Goal: Task Accomplishment & Management: Manage account settings

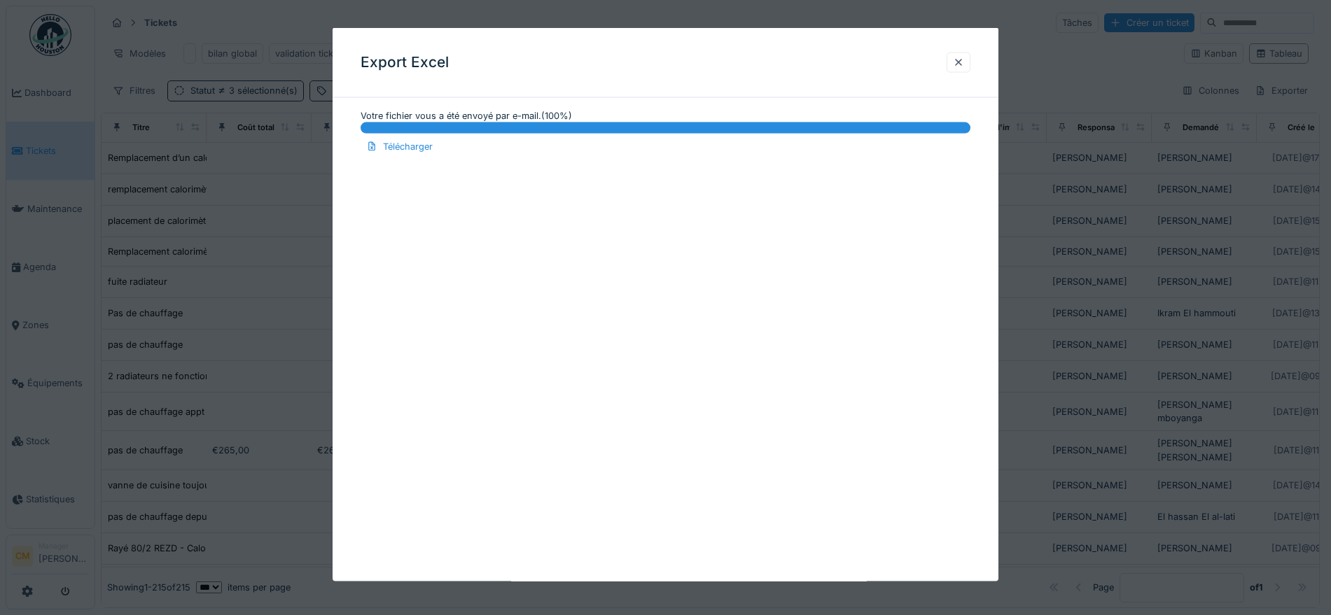
scroll to position [1663, 255]
click at [964, 62] on div at bounding box center [958, 61] width 11 height 13
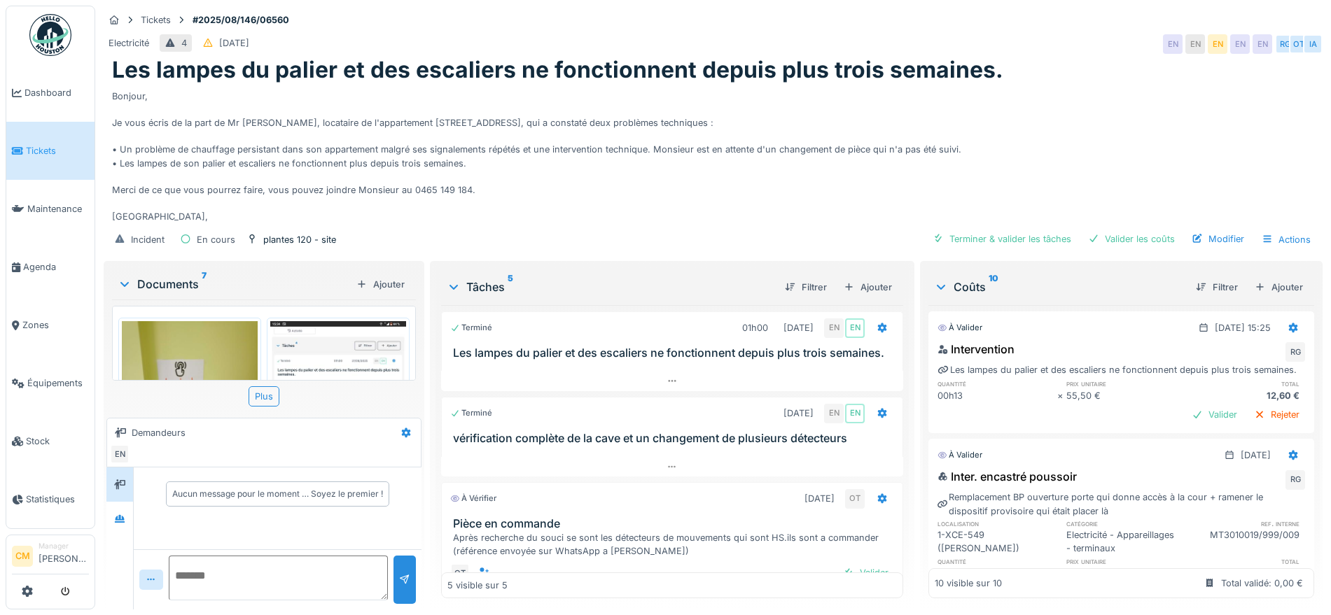
scroll to position [368, 0]
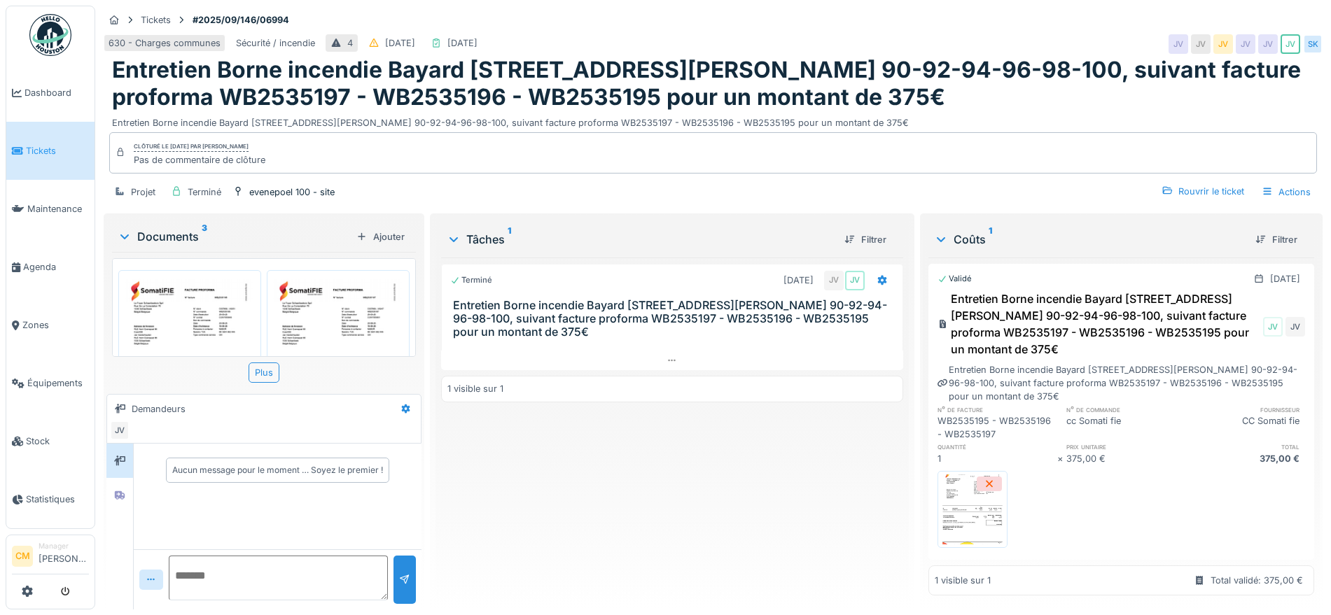
scroll to position [37, 0]
click at [40, 260] on span "Agenda" at bounding box center [56, 266] width 66 height 13
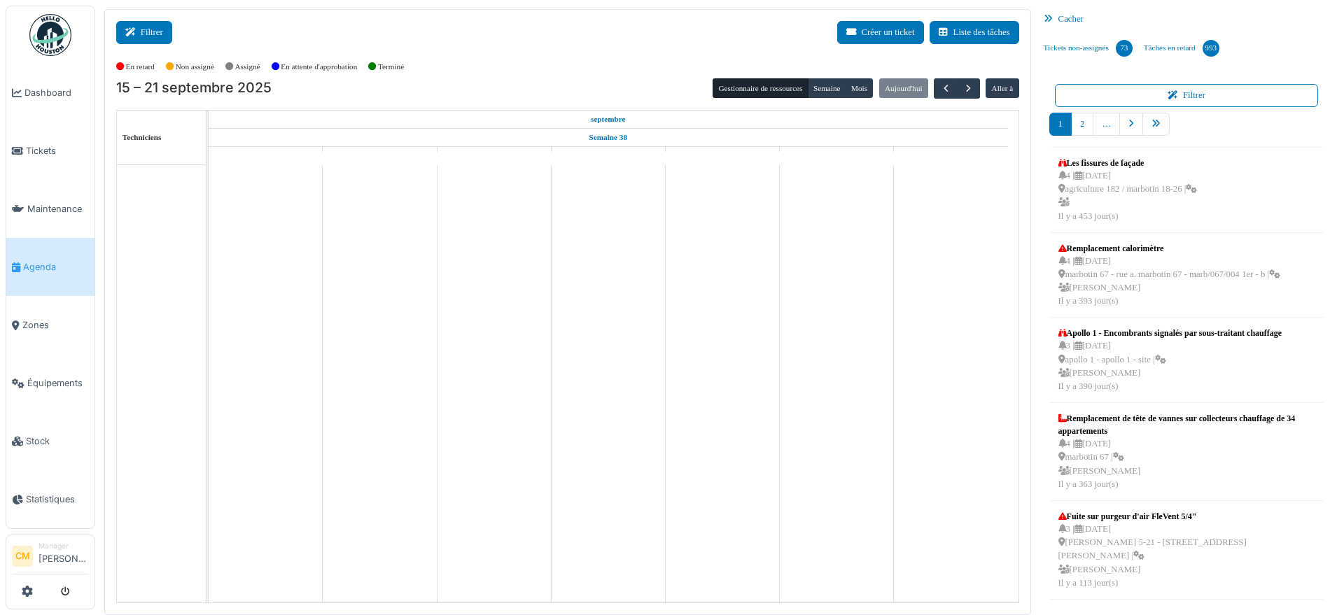
click at [141, 33] on button "Filtrer" at bounding box center [144, 32] width 56 height 23
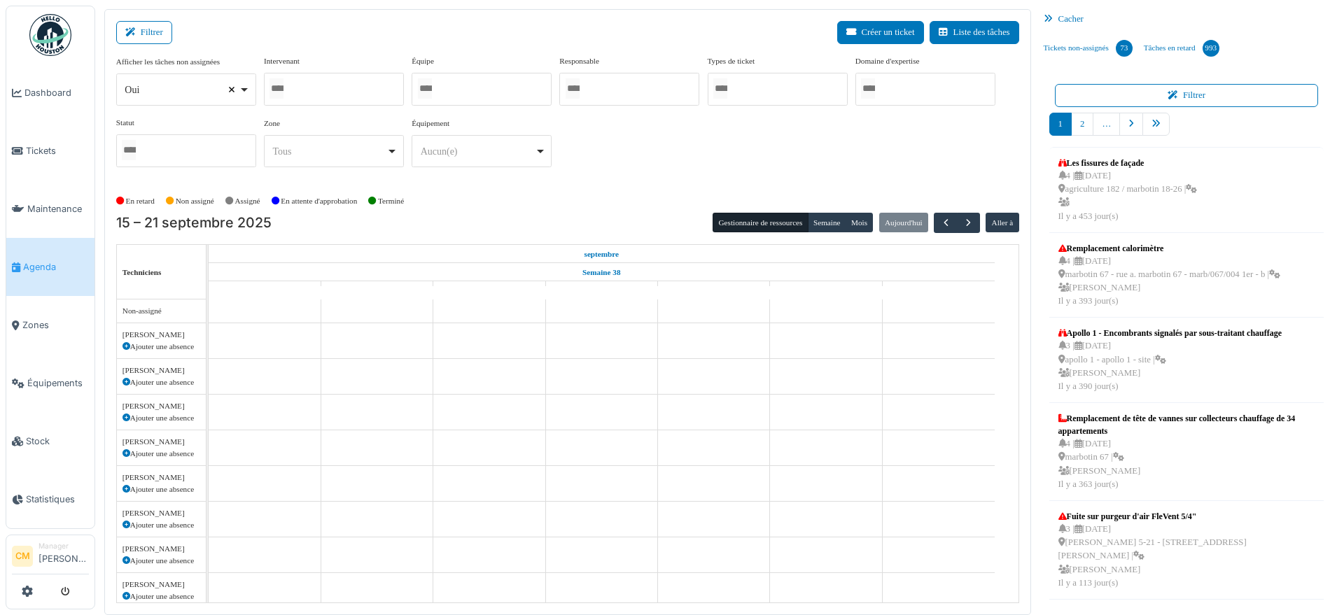
select select
click at [284, 85] on input "Tous" at bounding box center [277, 88] width 14 height 20
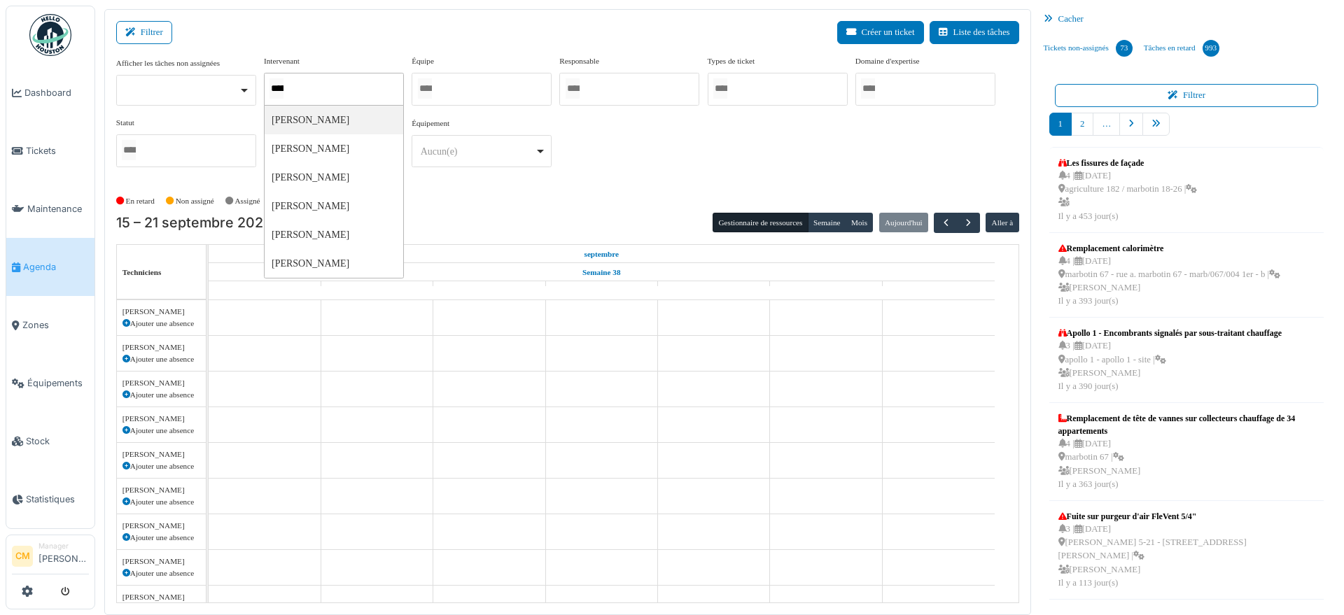
type input "******"
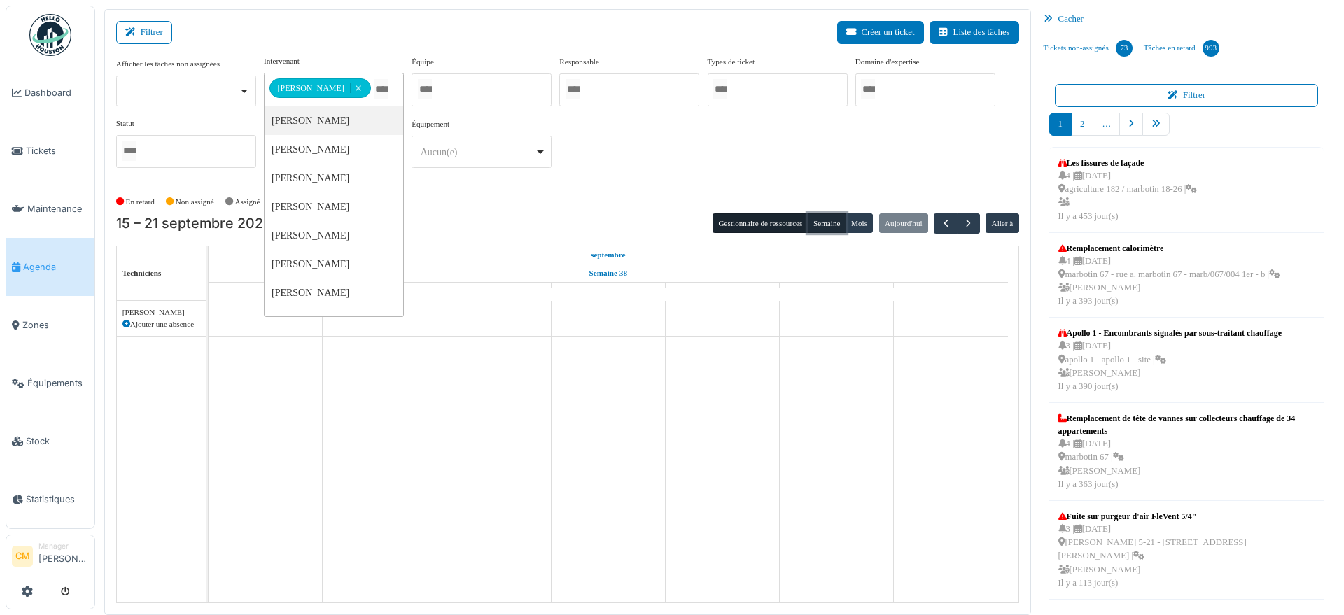
click at [813, 226] on button "Semaine" at bounding box center [827, 224] width 39 height 20
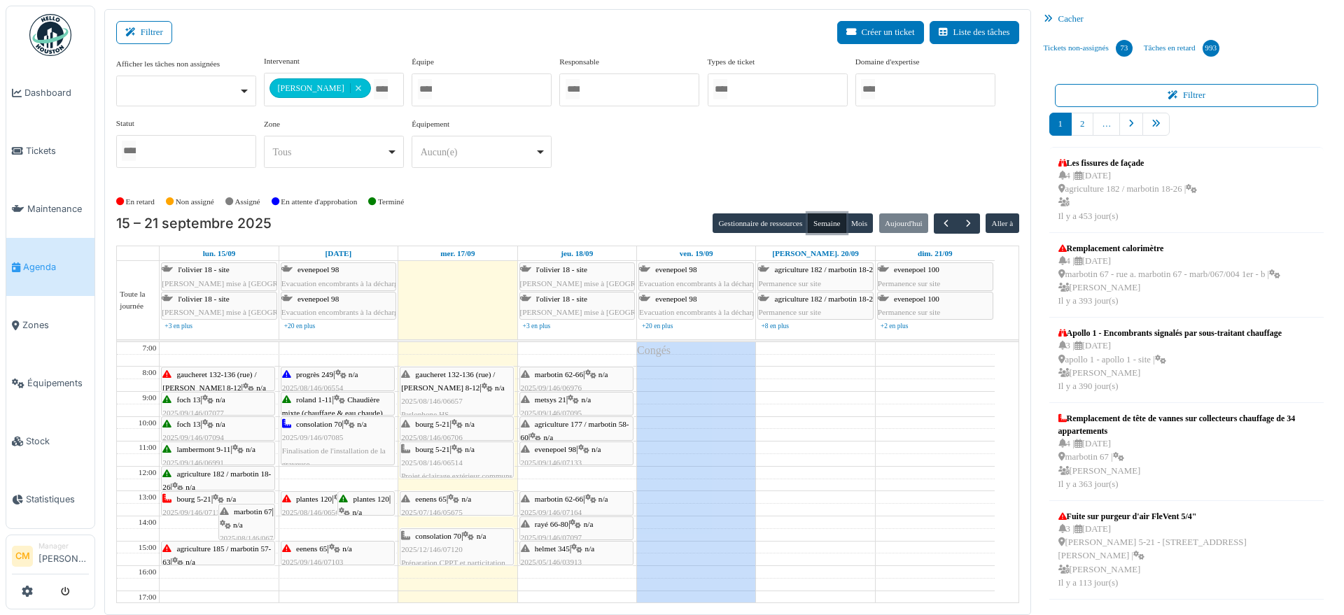
click at [424, 501] on span "eenens 65" at bounding box center [430, 499] width 31 height 8
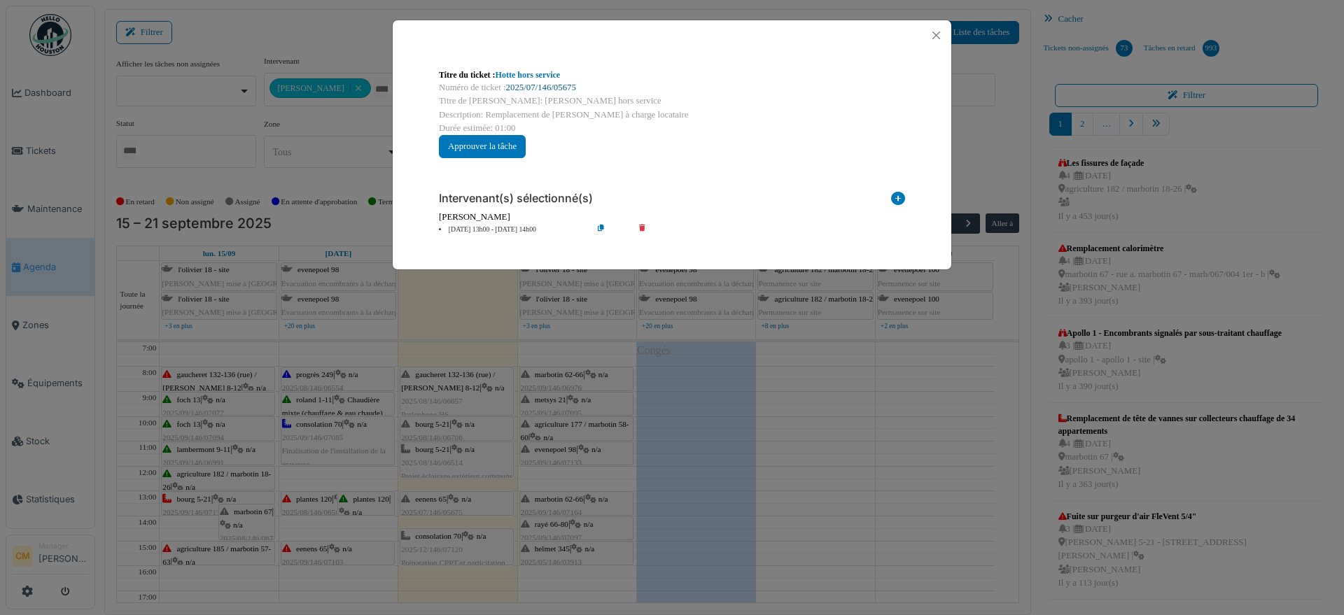
click at [543, 88] on link "2025/07/146/05675" at bounding box center [541, 88] width 70 height 10
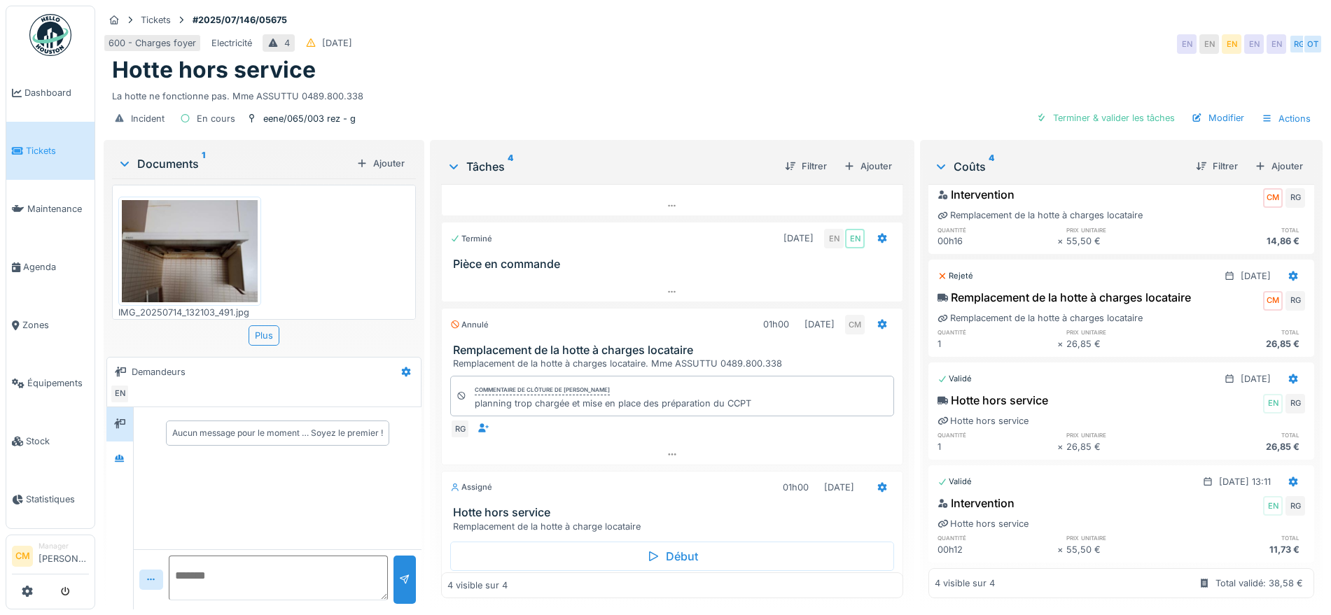
scroll to position [111, 0]
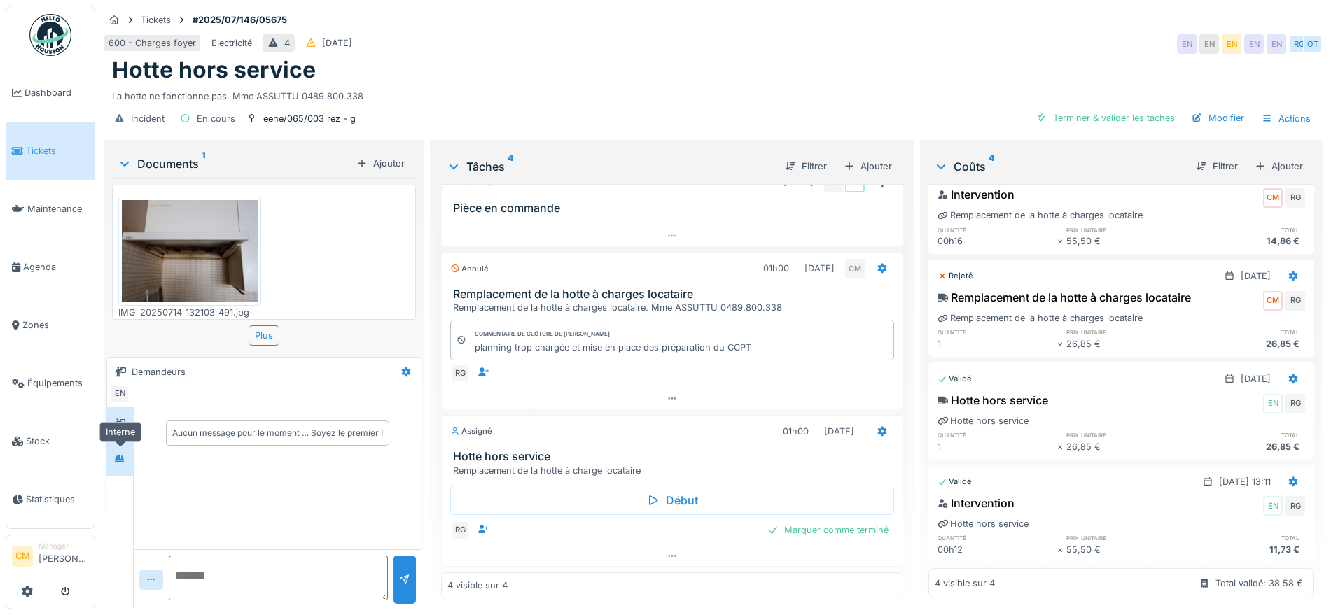
click at [116, 454] on icon at bounding box center [119, 458] width 11 height 9
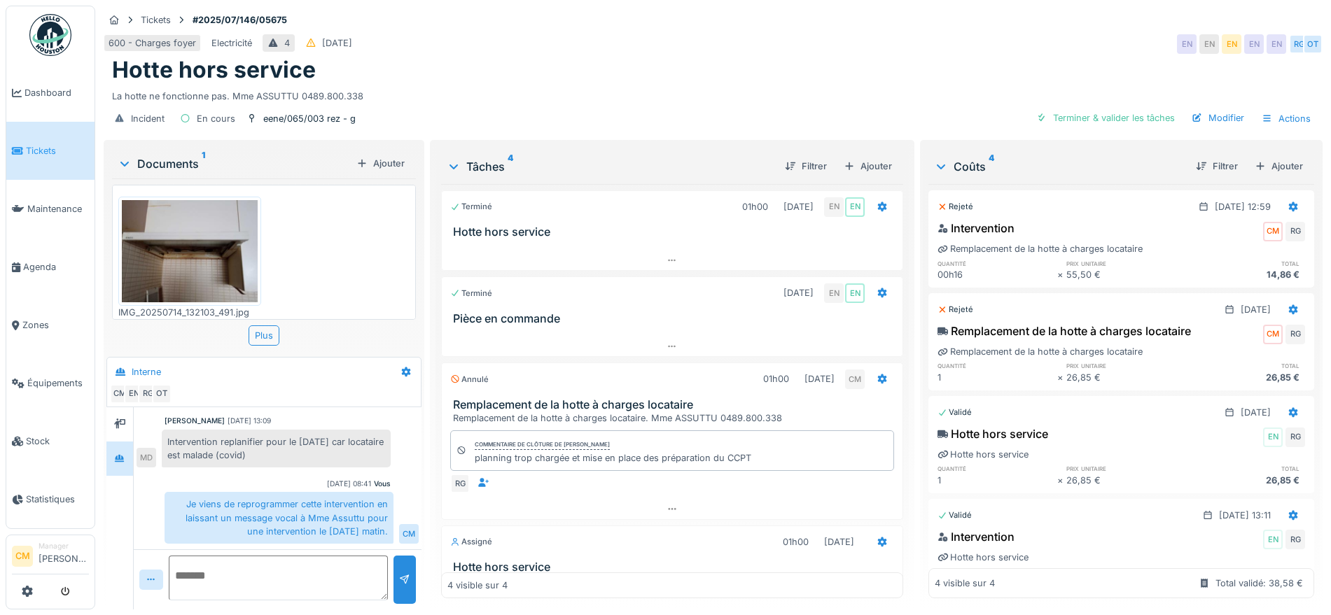
scroll to position [0, 0]
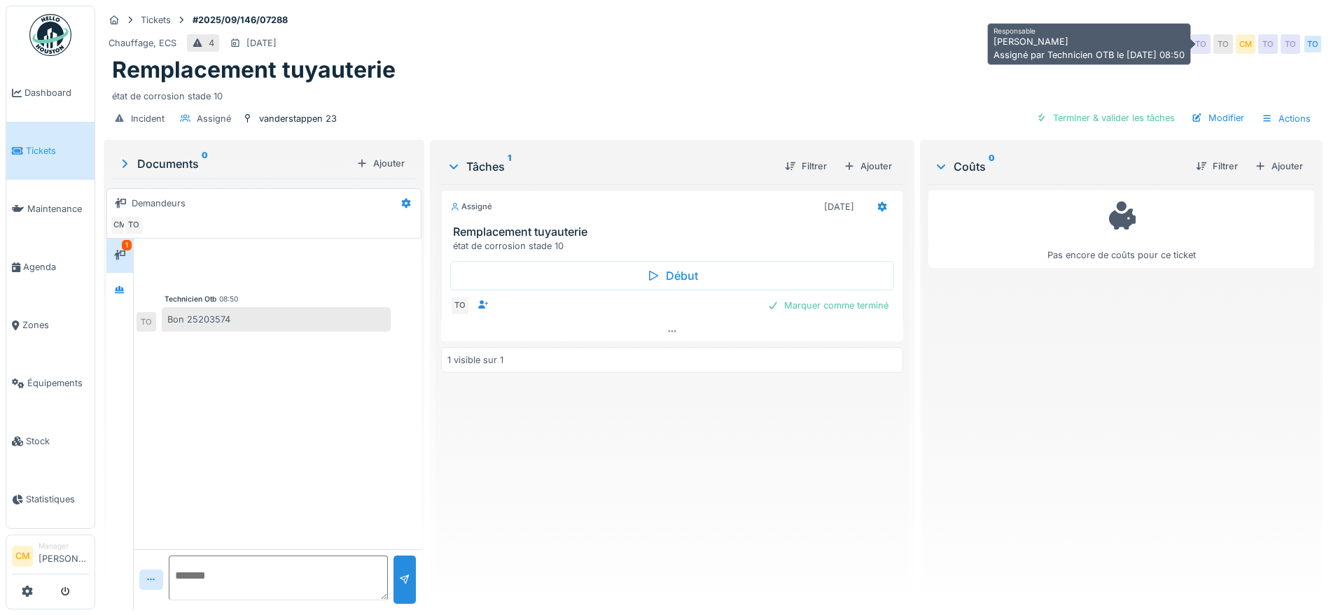
click at [1236, 47] on div "CM" at bounding box center [1246, 44] width 20 height 20
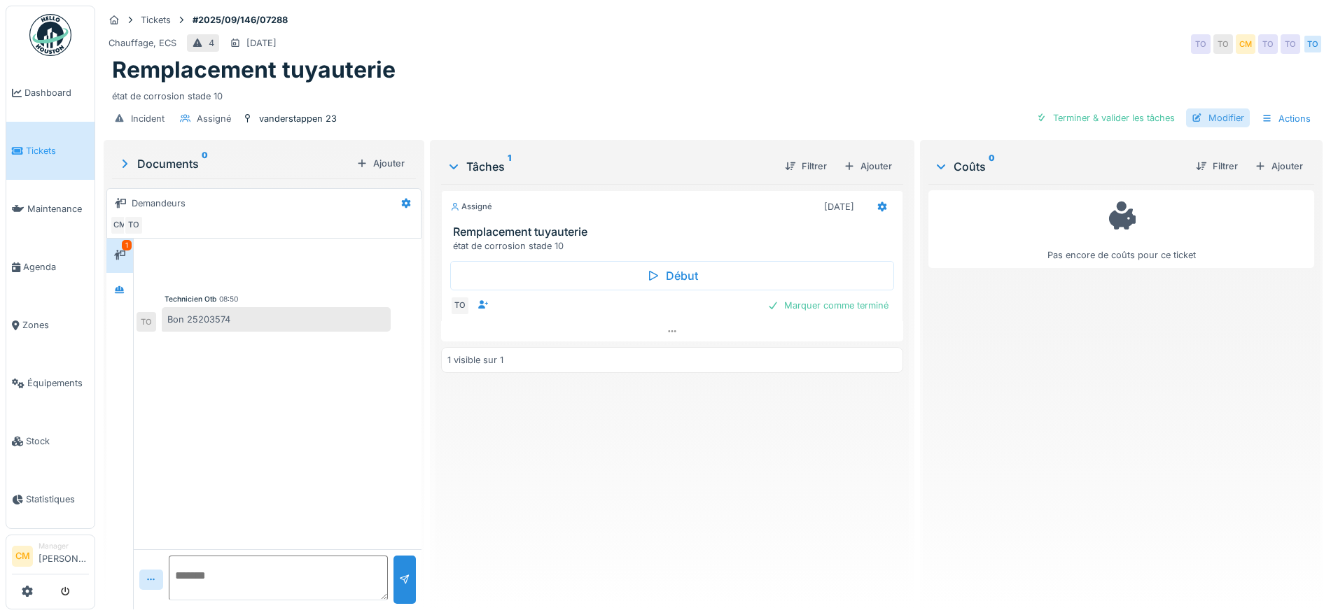
click at [1215, 115] on div "Modifier" at bounding box center [1218, 118] width 64 height 19
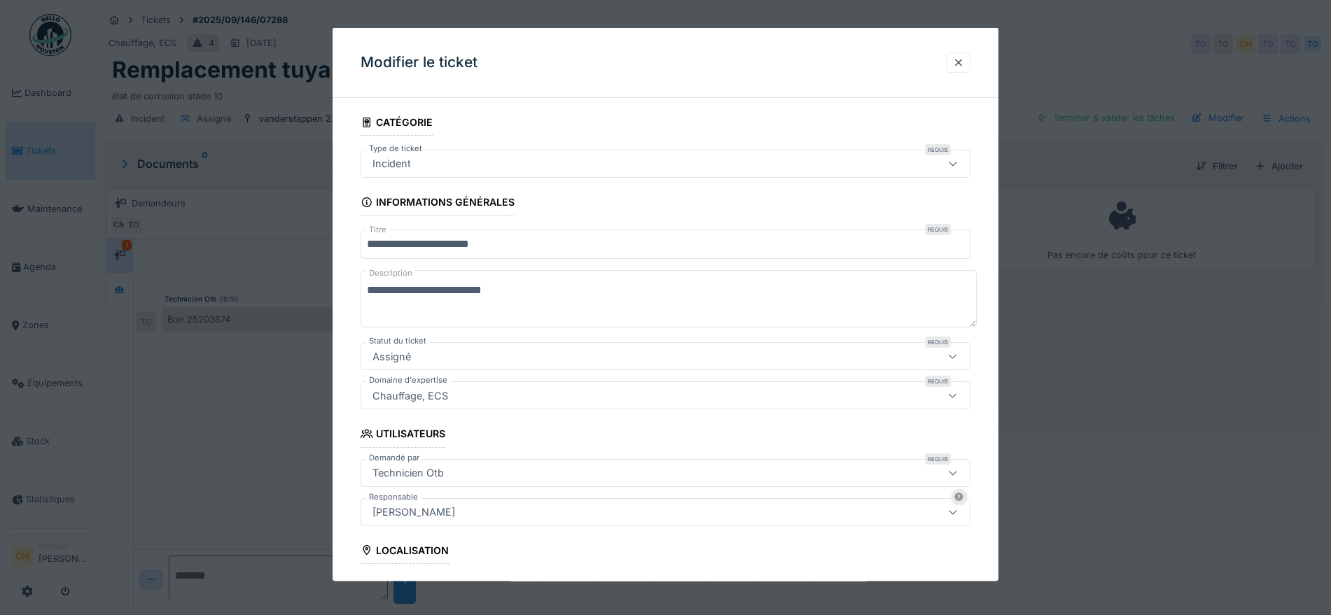
click at [430, 516] on div "[PERSON_NAME]" at bounding box center [414, 511] width 94 height 15
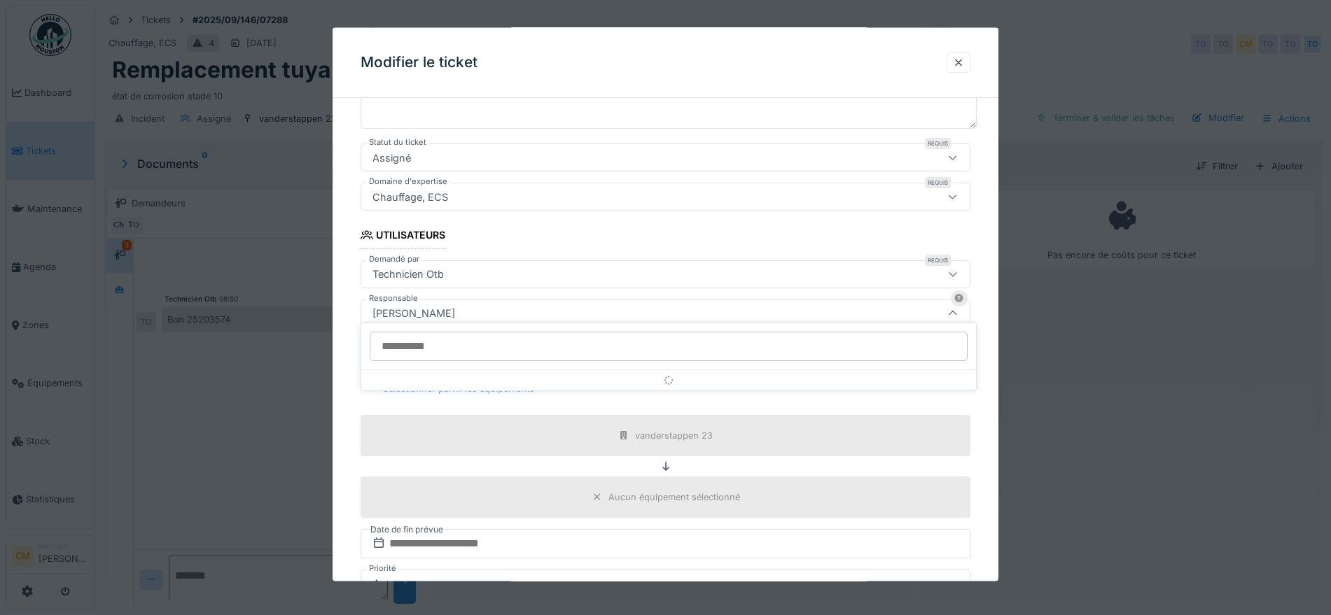
scroll to position [207, 0]
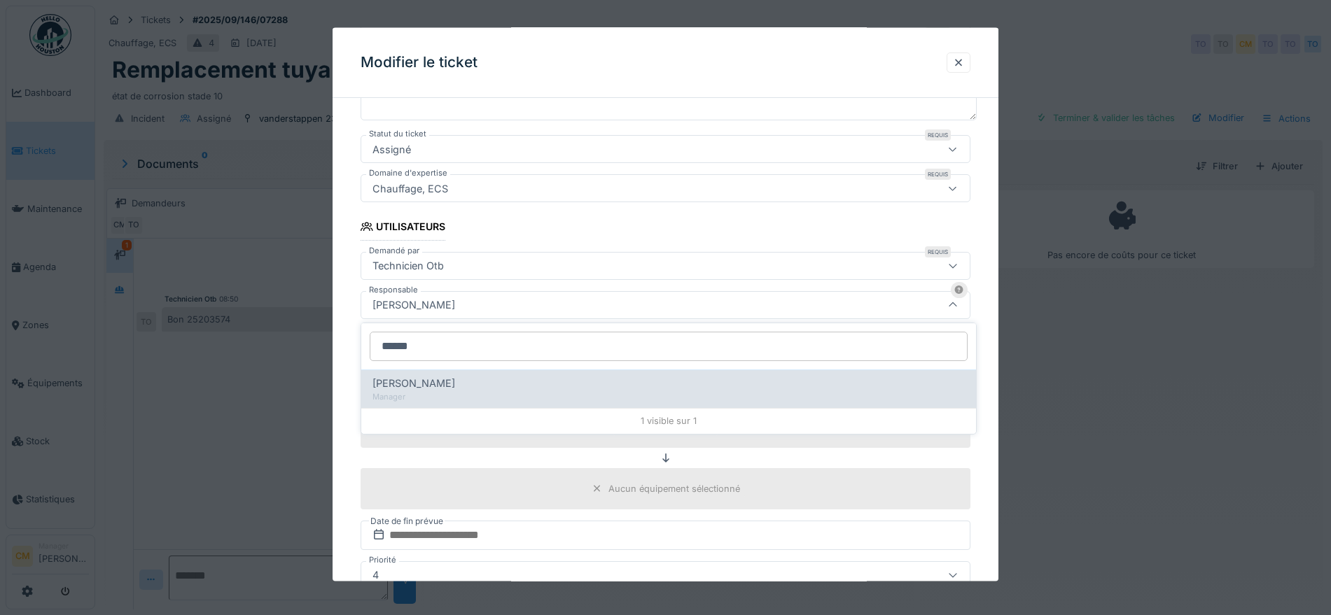
type input "******"
click at [403, 386] on span "[PERSON_NAME]" at bounding box center [413, 383] width 83 height 15
type input "****"
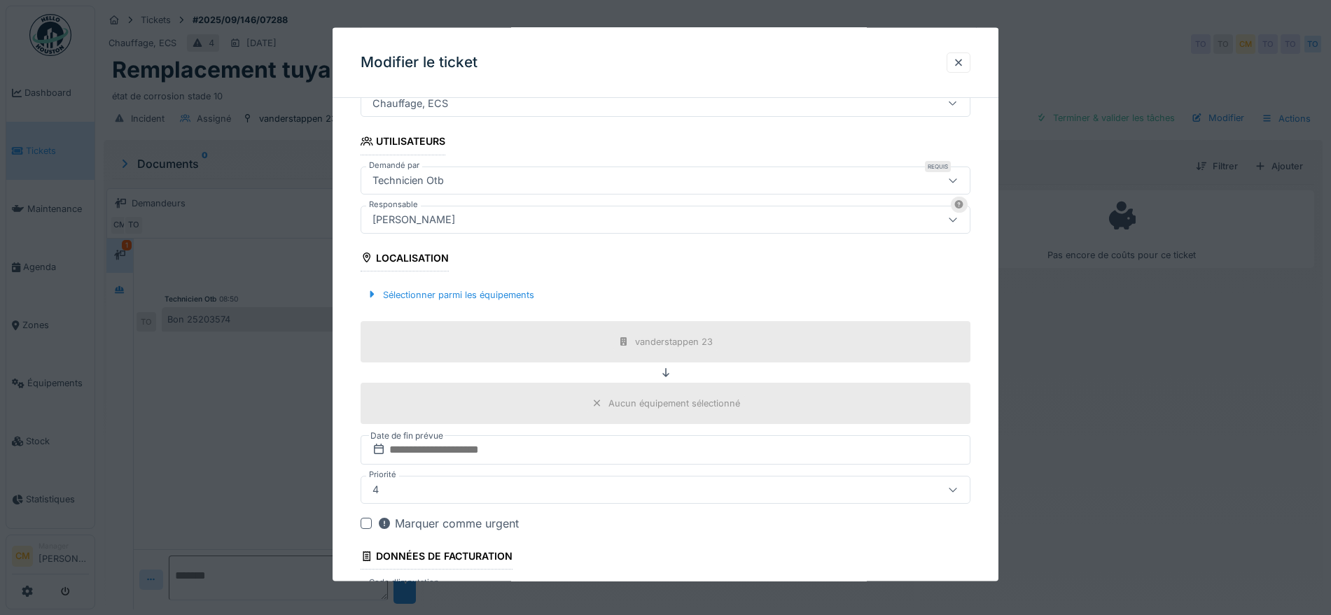
scroll to position [403, 0]
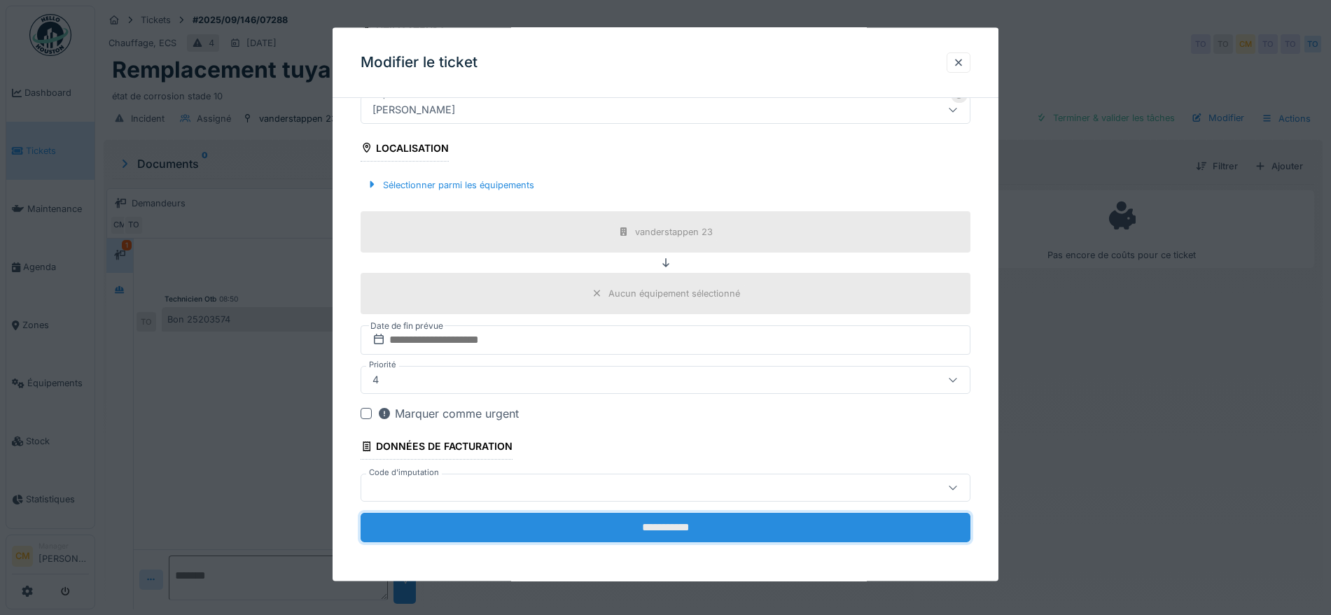
click at [624, 530] on input "**********" at bounding box center [666, 527] width 610 height 29
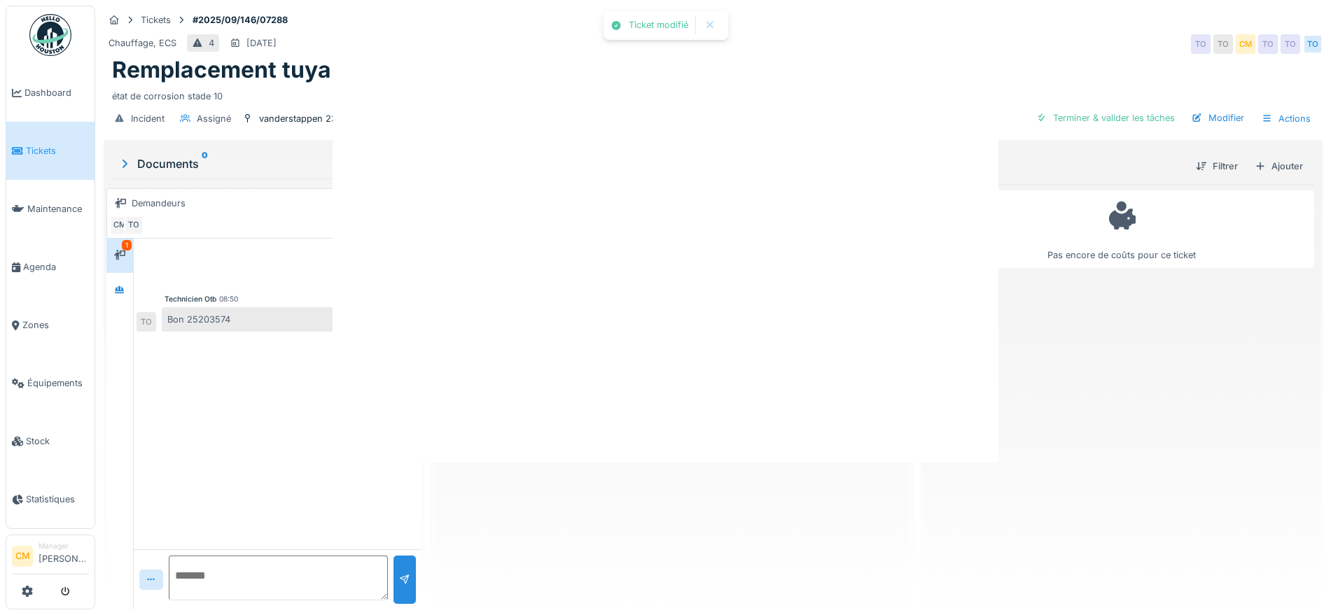
scroll to position [0, 0]
